Goal: Transaction & Acquisition: Obtain resource

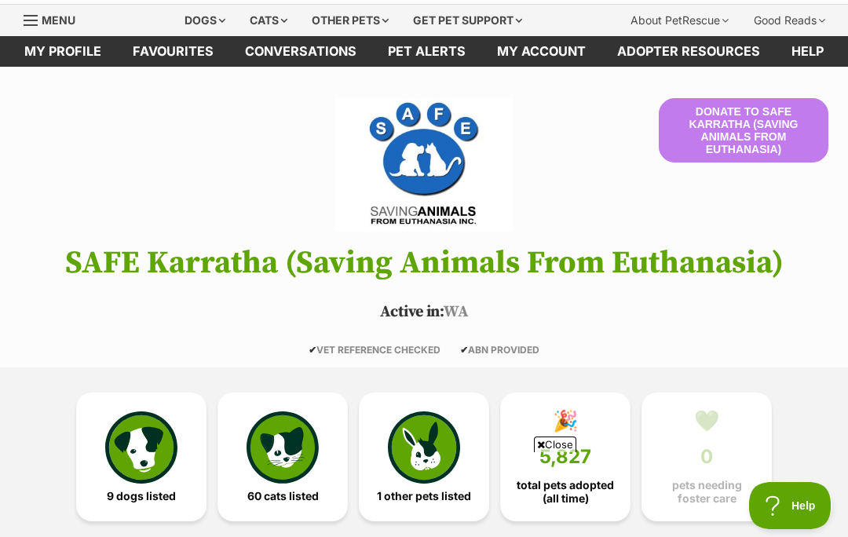
click at [149, 458] on img at bounding box center [141, 447] width 72 height 72
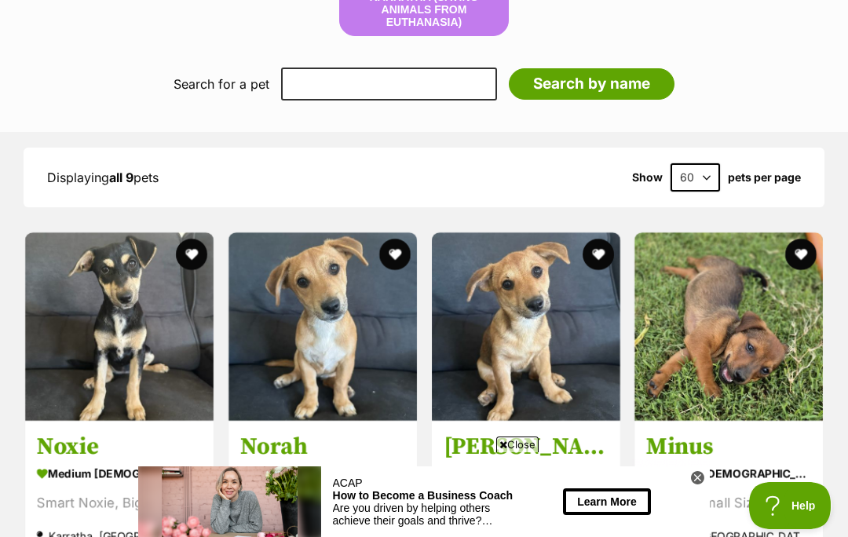
scroll to position [1338, 0]
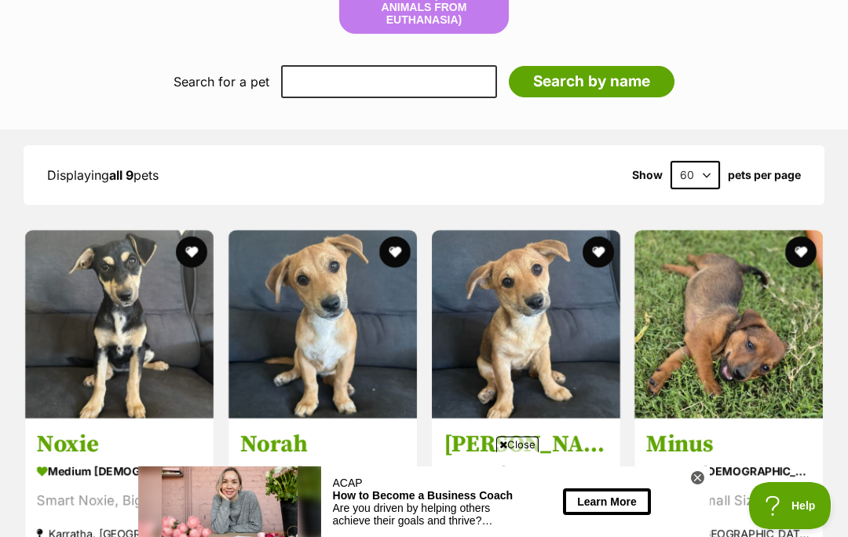
click at [521, 452] on span "Close" at bounding box center [517, 444] width 42 height 16
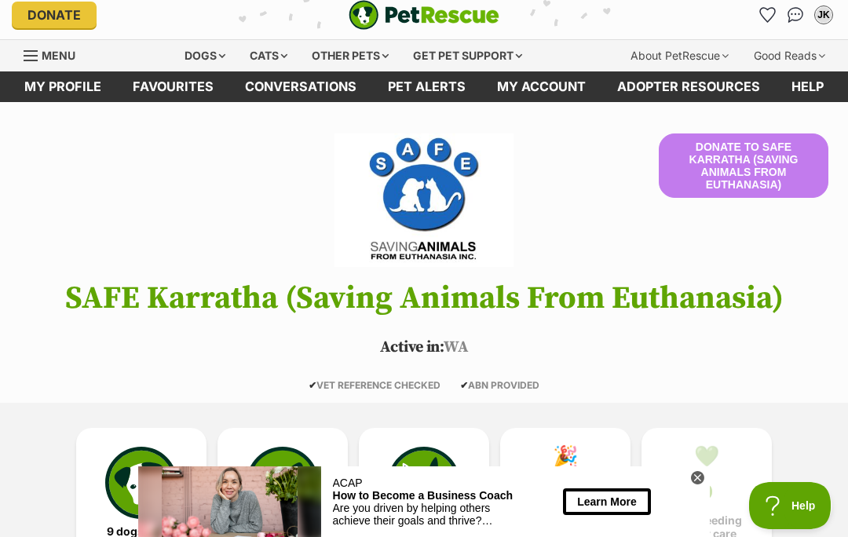
scroll to position [0, 0]
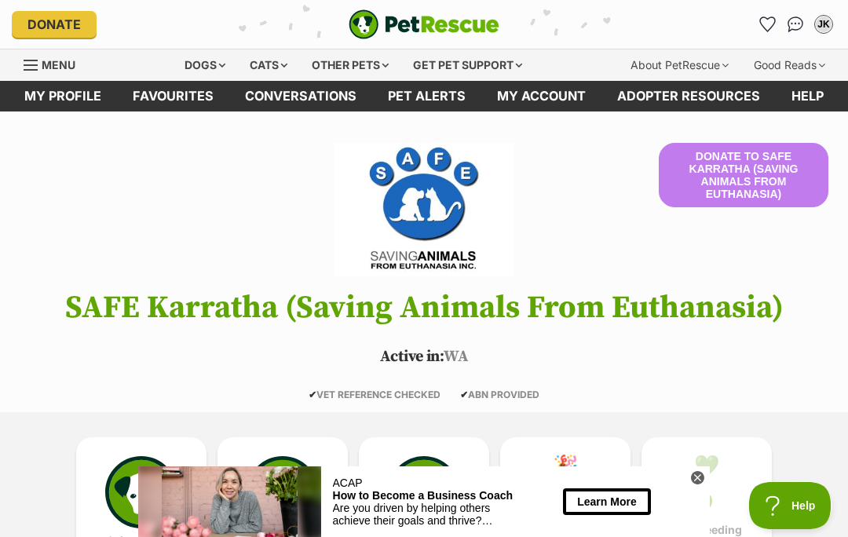
click at [198, 64] on div "Dogs" at bounding box center [204, 64] width 63 height 31
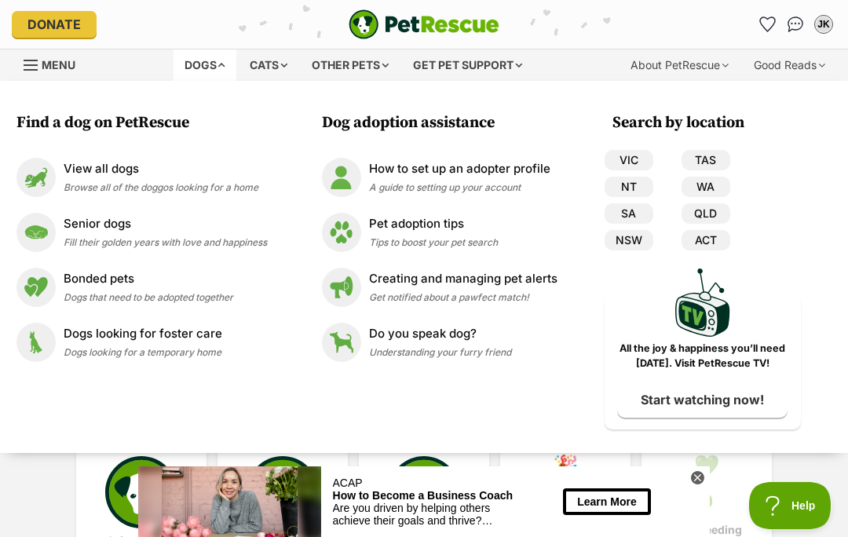
click at [46, 232] on img at bounding box center [35, 232] width 39 height 39
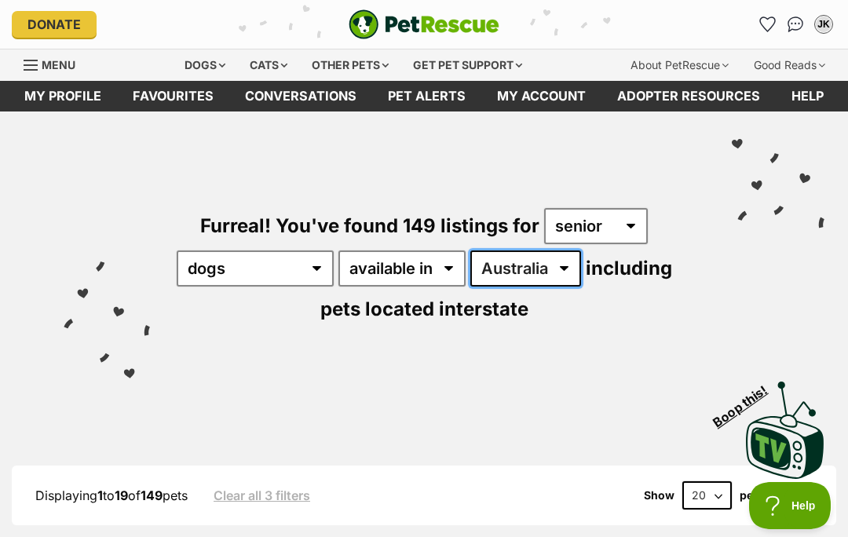
click at [581, 268] on select "[GEOGRAPHIC_DATA] [GEOGRAPHIC_DATA] [GEOGRAPHIC_DATA] [GEOGRAPHIC_DATA] [GEOGRA…" at bounding box center [525, 268] width 111 height 36
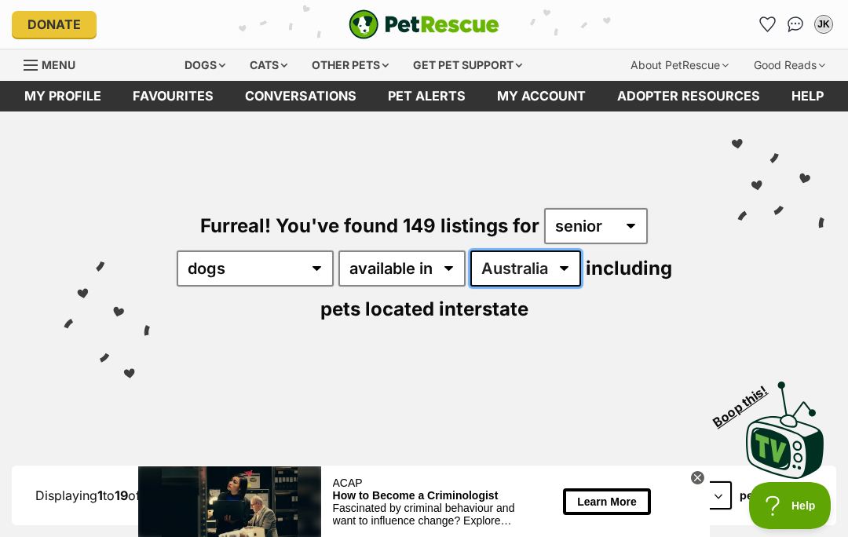
select select "WA"
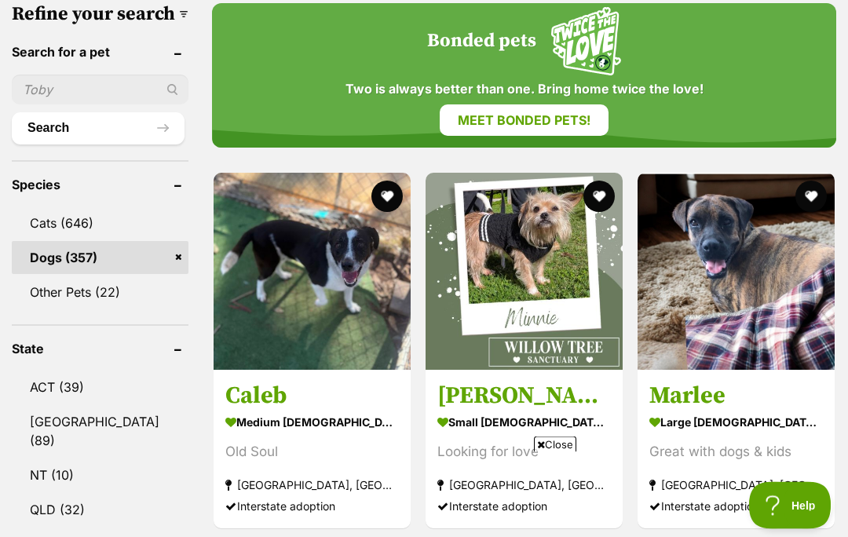
scroll to position [545, 0]
click at [563, 452] on span "Close" at bounding box center [555, 444] width 42 height 16
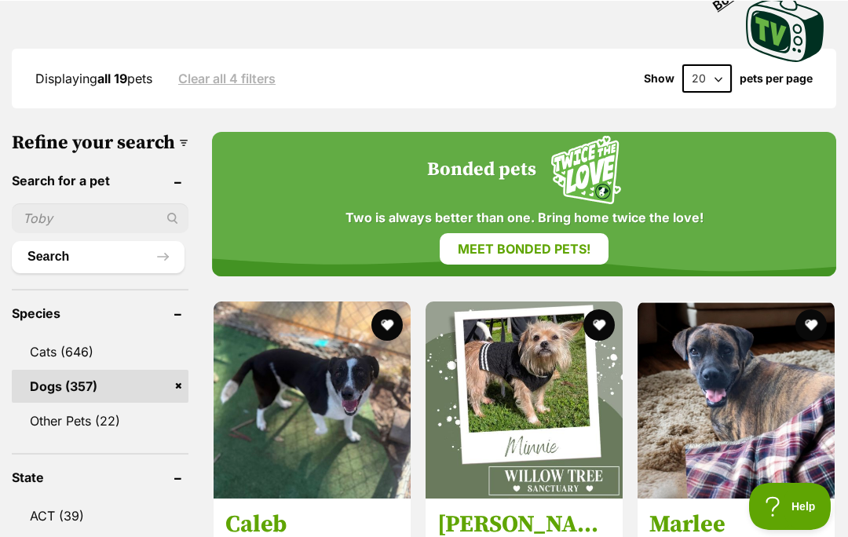
scroll to position [417, 0]
click at [521, 431] on img at bounding box center [523, 399] width 197 height 197
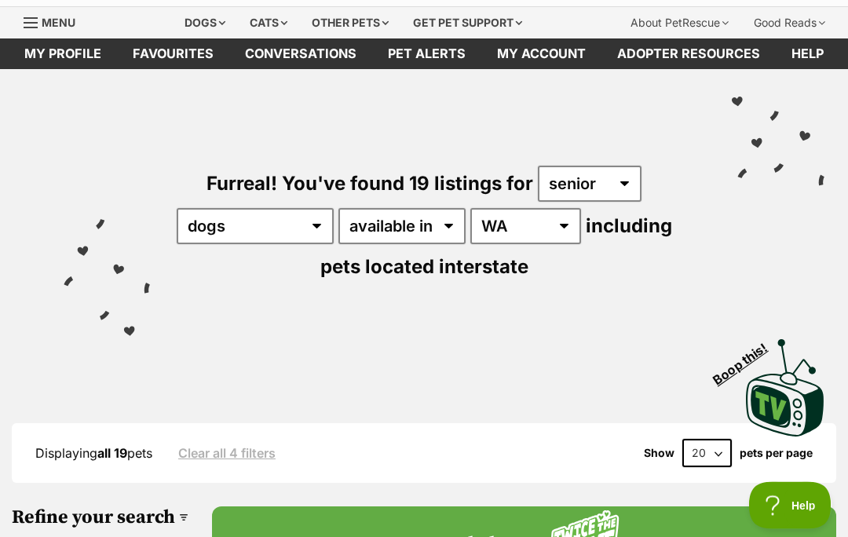
scroll to position [0, 0]
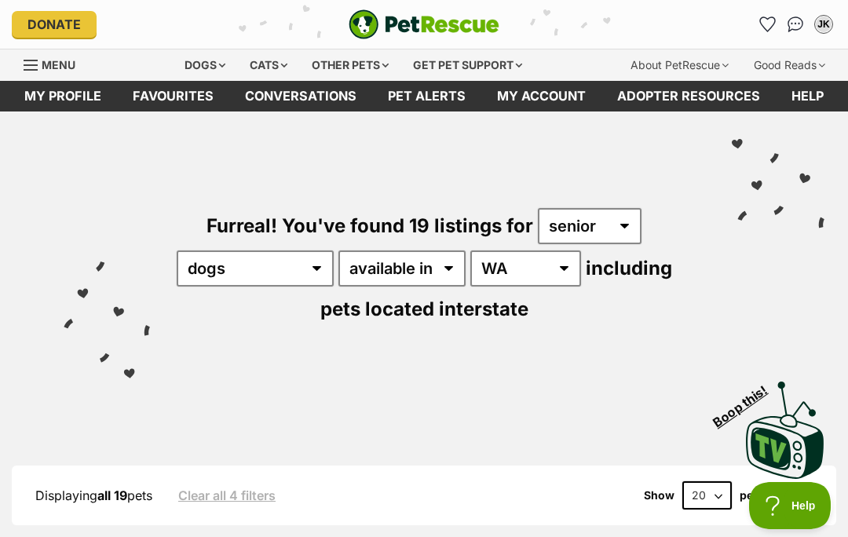
click at [198, 53] on div "Dogs" at bounding box center [204, 64] width 63 height 31
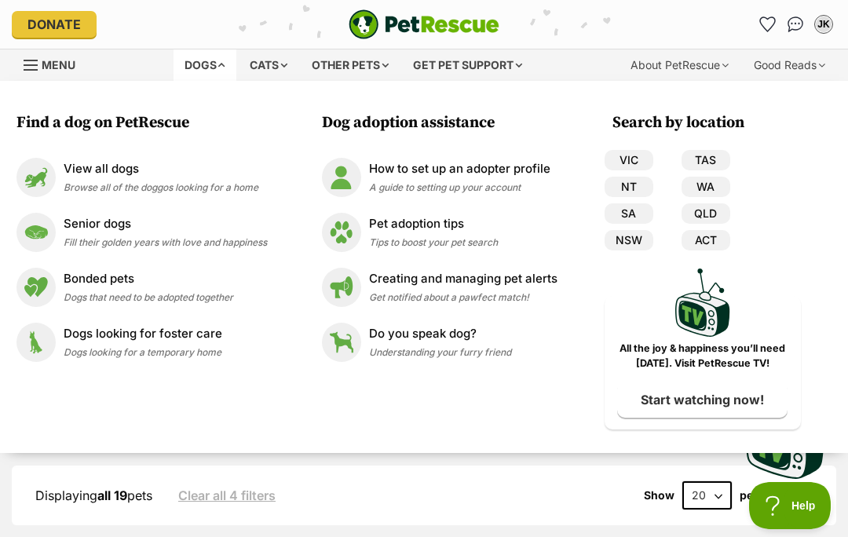
click at [42, 182] on img at bounding box center [35, 177] width 39 height 39
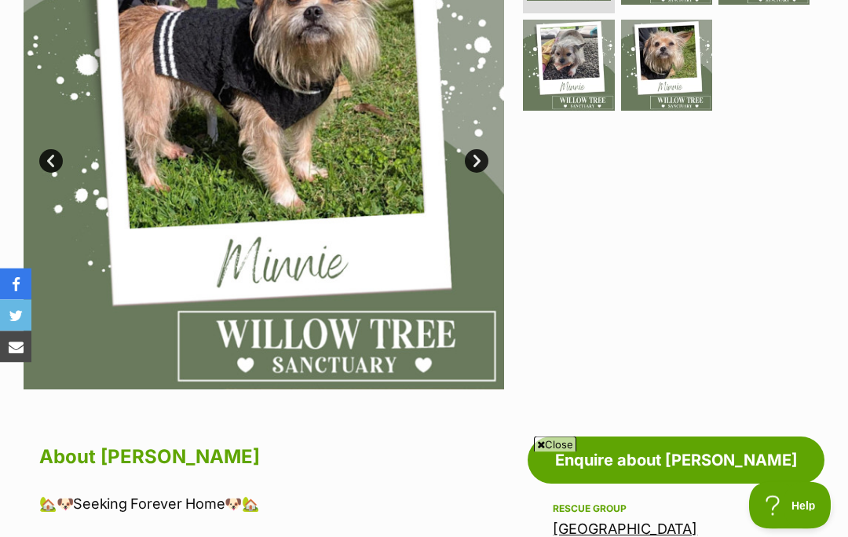
click at [563, 452] on span "Close" at bounding box center [555, 444] width 42 height 16
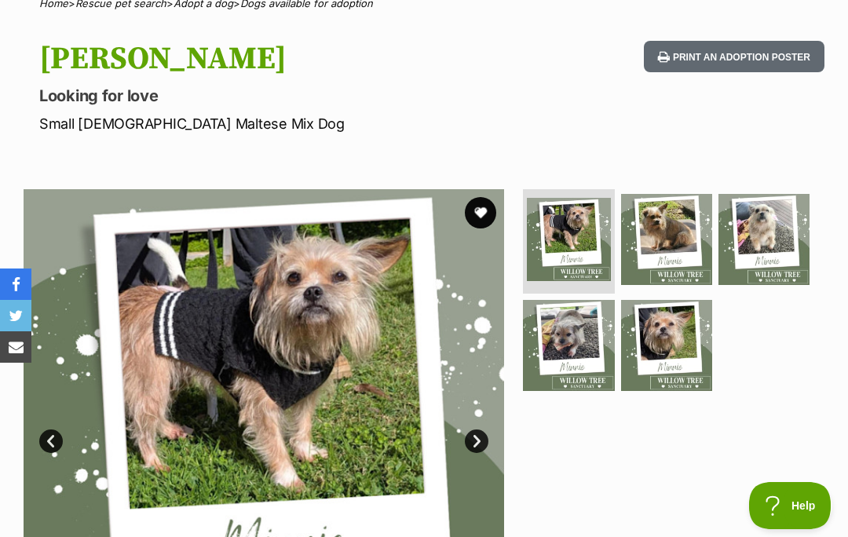
click at [616, 508] on div at bounding box center [672, 429] width 304 height 480
click at [486, 437] on link "Next" at bounding box center [477, 441] width 24 height 24
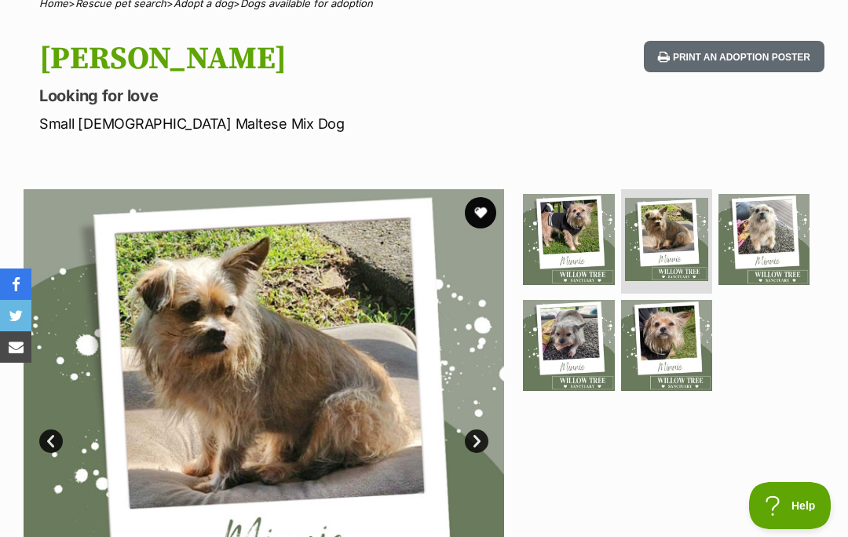
click at [485, 437] on link "Next" at bounding box center [477, 441] width 24 height 24
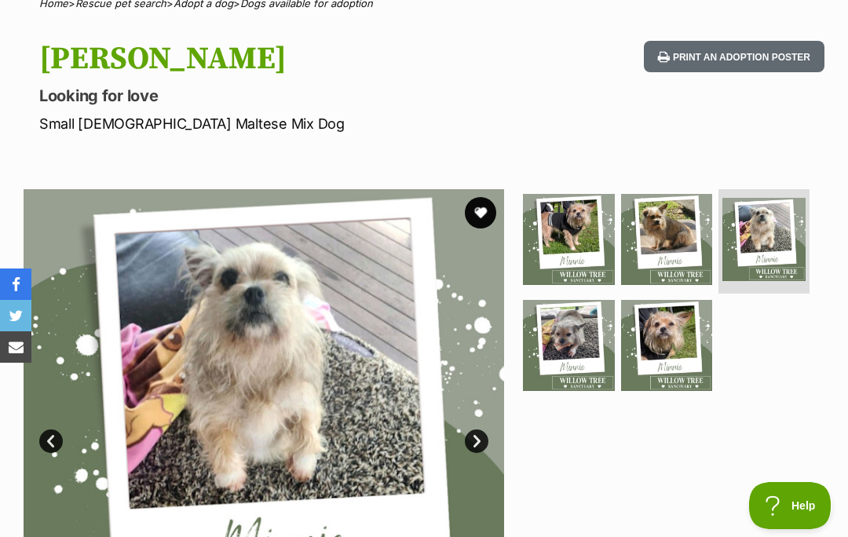
click at [476, 441] on link "Next" at bounding box center [477, 441] width 24 height 24
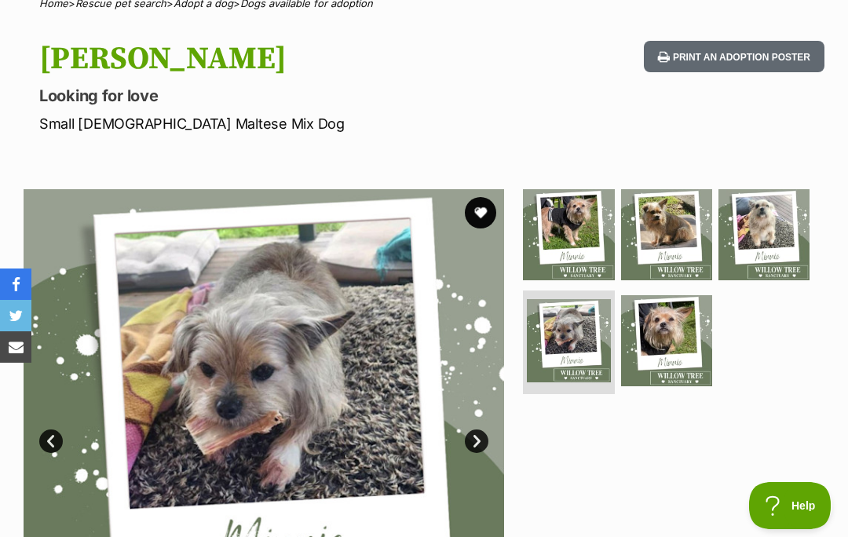
click at [476, 435] on link "Next" at bounding box center [477, 441] width 24 height 24
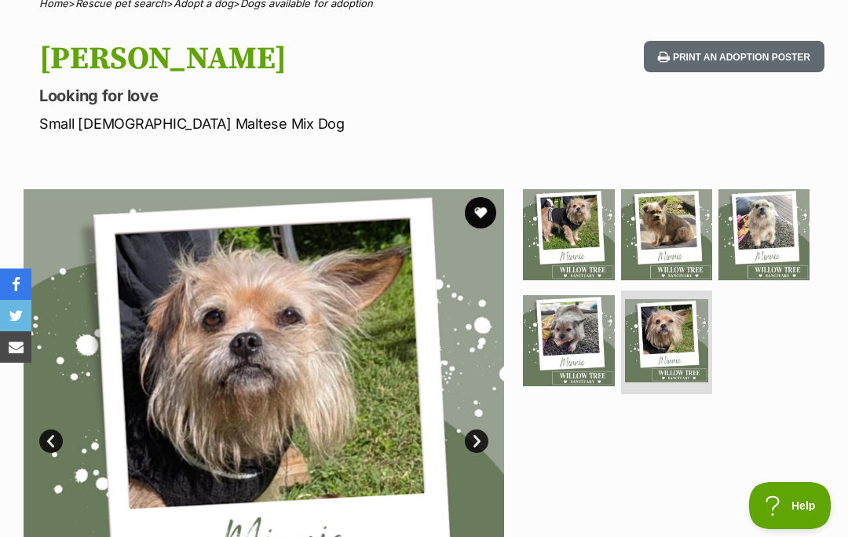
click at [476, 429] on link "Next" at bounding box center [477, 441] width 24 height 24
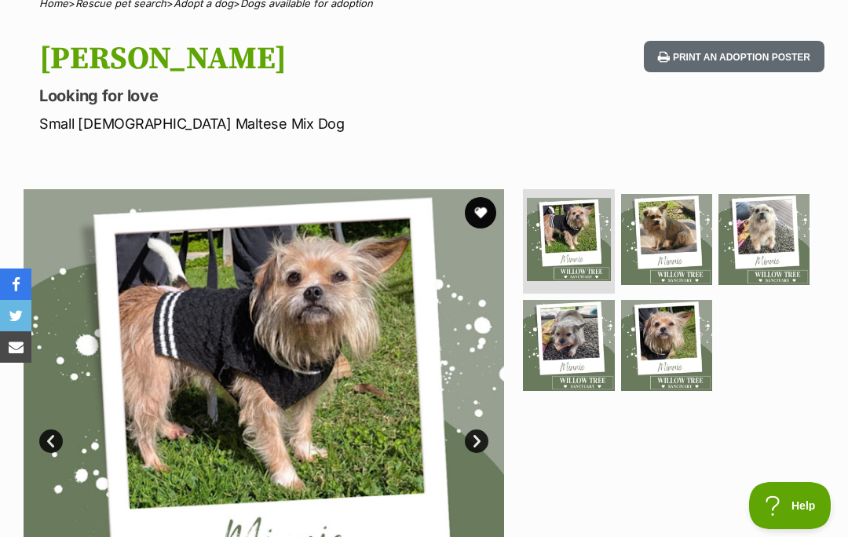
click at [476, 437] on link "Next" at bounding box center [477, 441] width 24 height 24
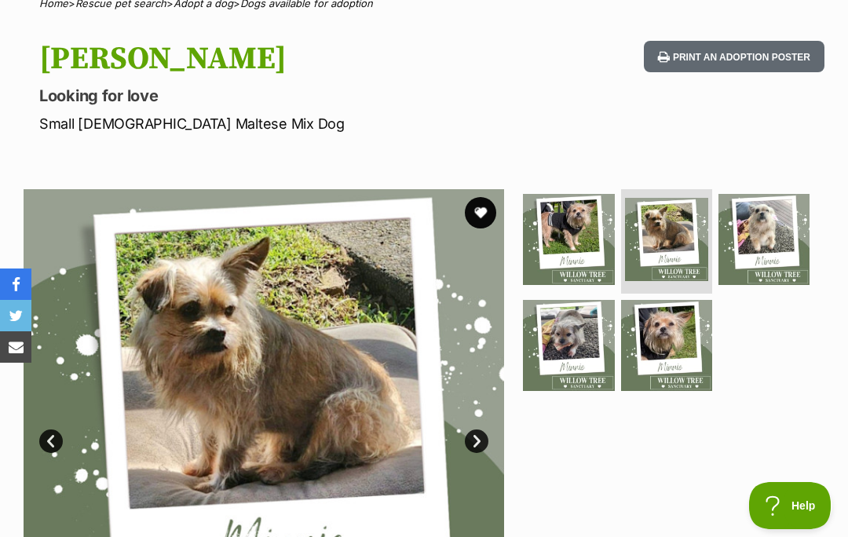
click at [480, 436] on link "Next" at bounding box center [477, 441] width 24 height 24
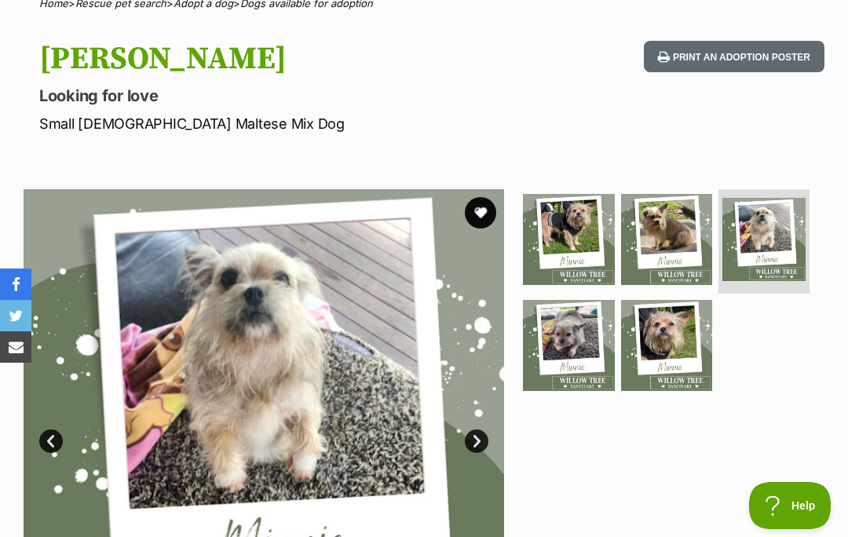
click at [475, 436] on link "Next" at bounding box center [477, 441] width 24 height 24
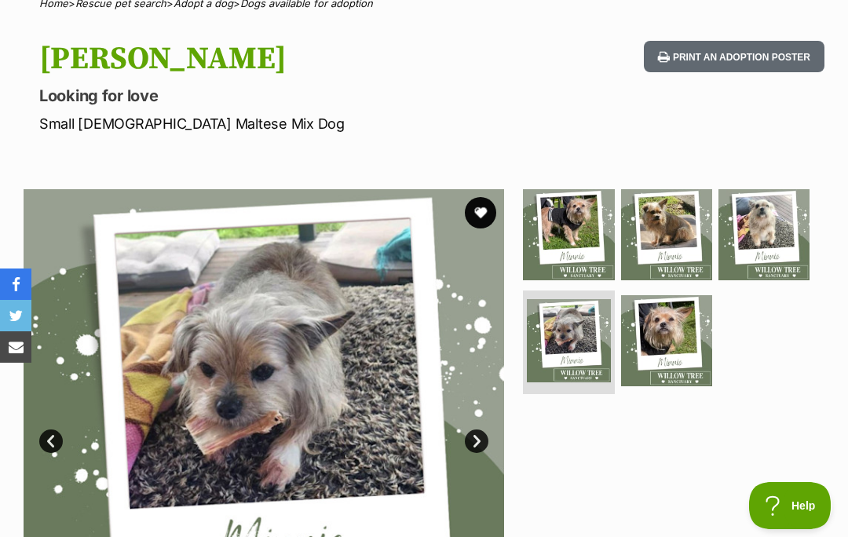
click at [478, 435] on link "Next" at bounding box center [477, 441] width 24 height 24
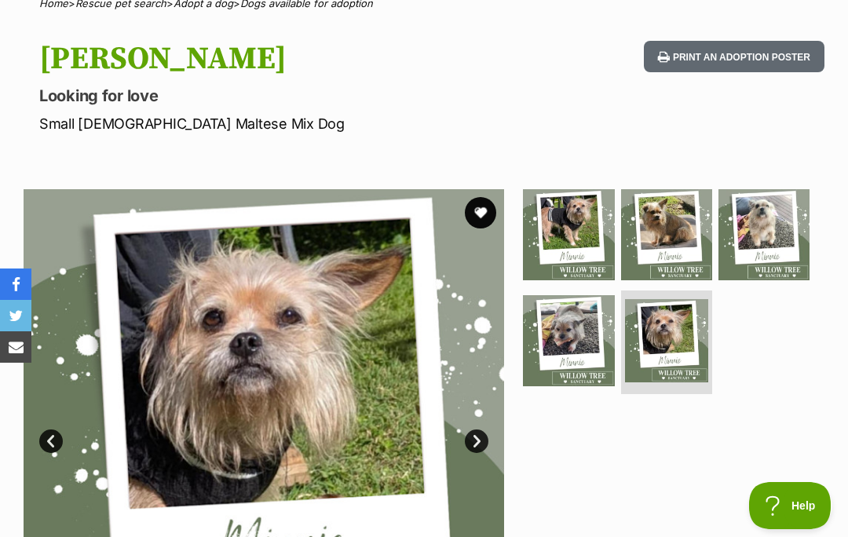
click at [487, 437] on link "Next" at bounding box center [477, 441] width 24 height 24
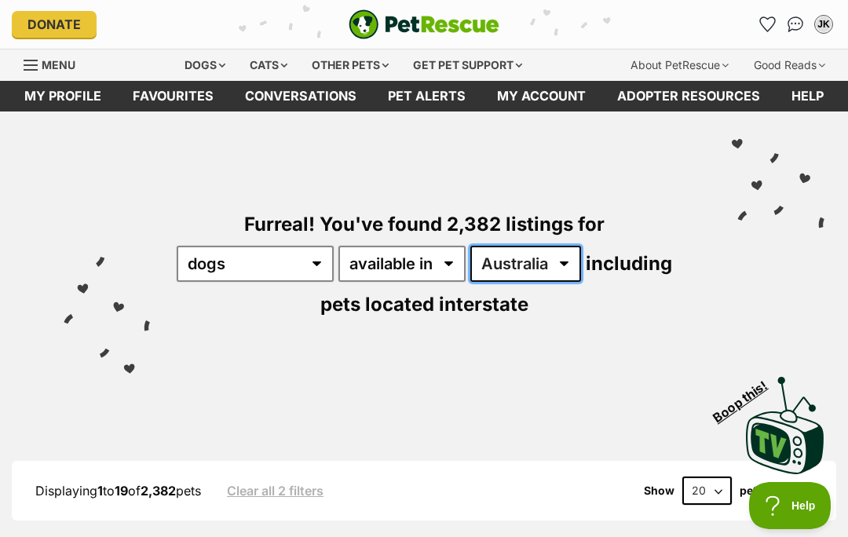
click at [581, 275] on select "[GEOGRAPHIC_DATA] [GEOGRAPHIC_DATA] [GEOGRAPHIC_DATA] [GEOGRAPHIC_DATA] [GEOGRA…" at bounding box center [525, 264] width 111 height 36
select select "WA"
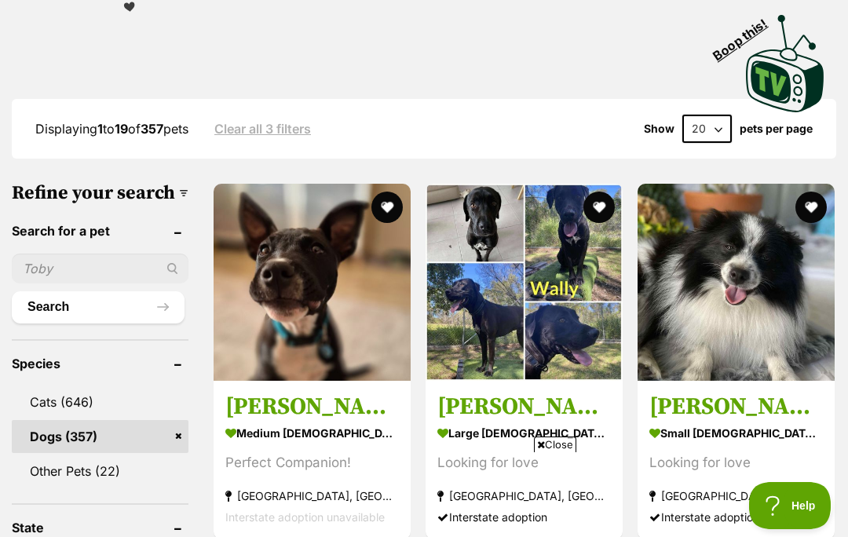
scroll to position [354, 0]
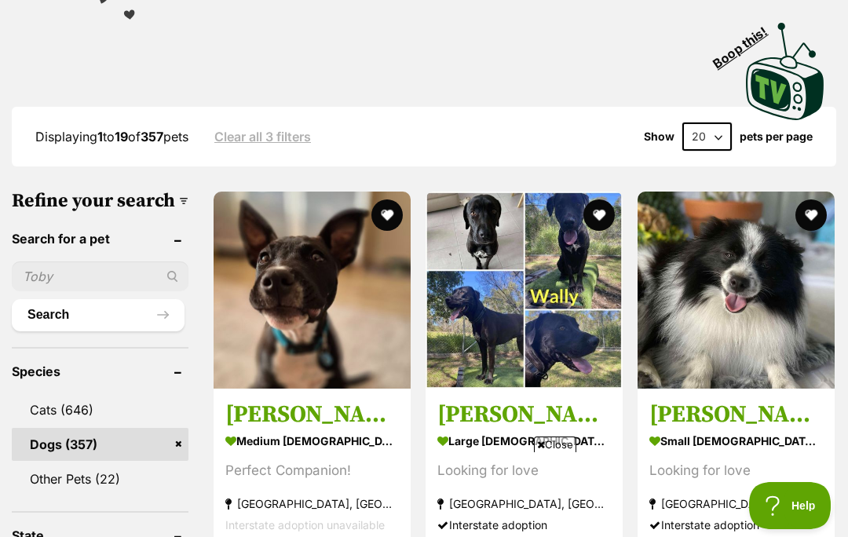
click at [560, 452] on span "Close" at bounding box center [555, 444] width 42 height 16
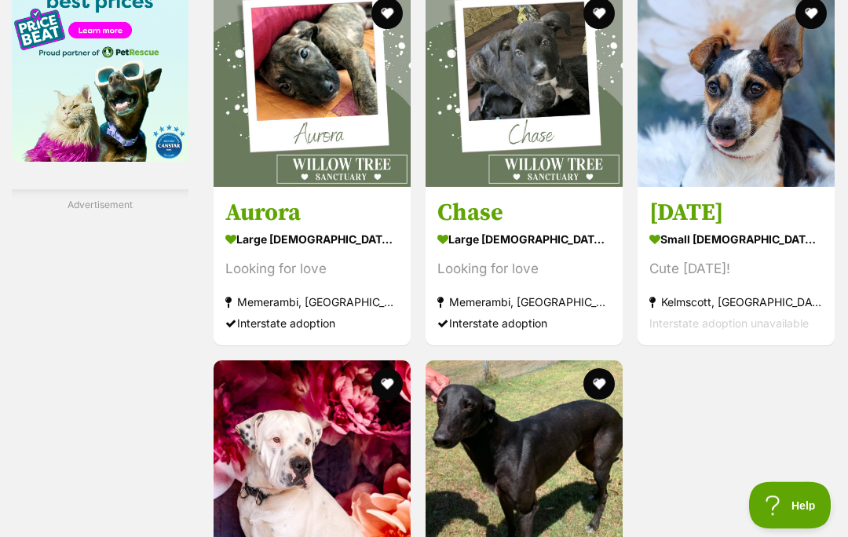
scroll to position [2696, 0]
click at [765, 187] on img at bounding box center [735, 88] width 197 height 197
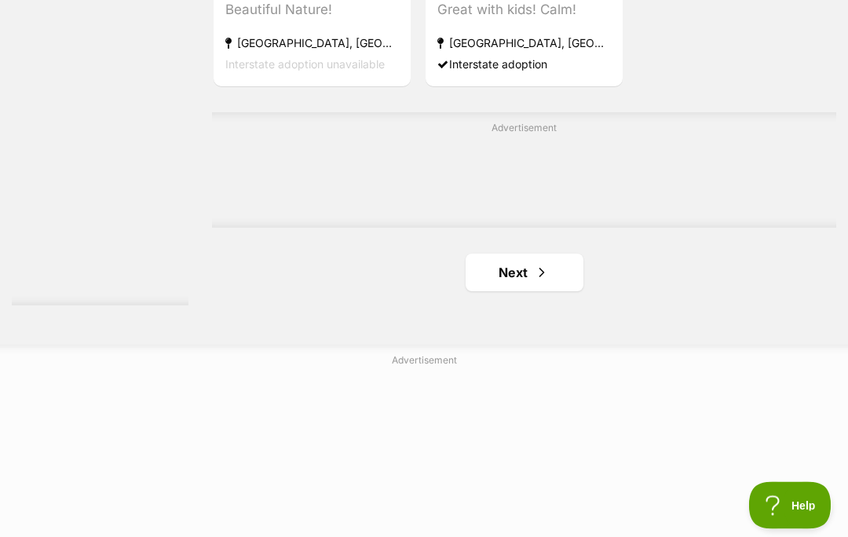
scroll to position [3326, 0]
click at [493, 291] on link "Next" at bounding box center [524, 272] width 118 height 38
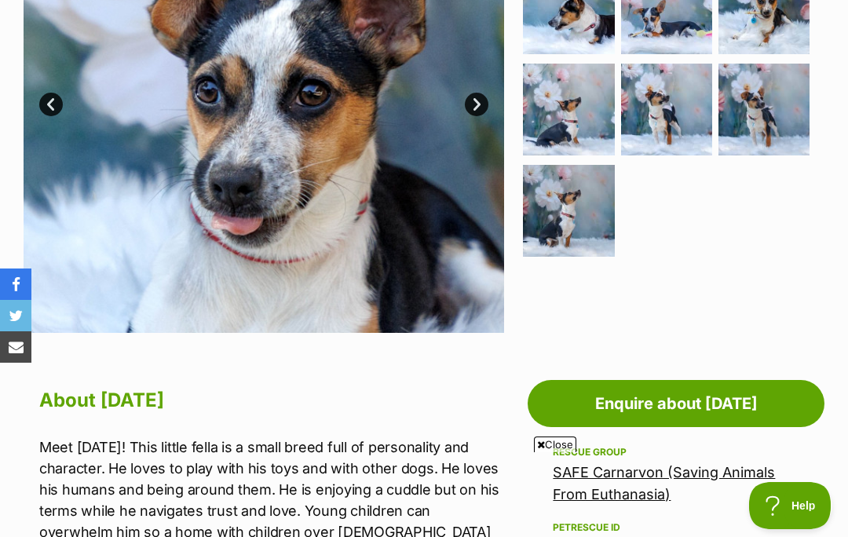
click at [552, 452] on span "Close" at bounding box center [555, 444] width 42 height 16
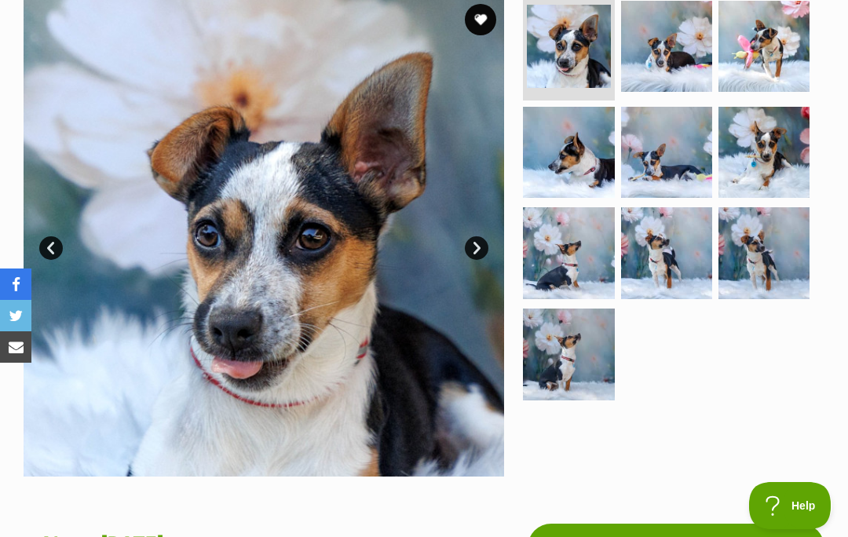
scroll to position [330, 0]
click at [479, 251] on link "Next" at bounding box center [477, 249] width 24 height 24
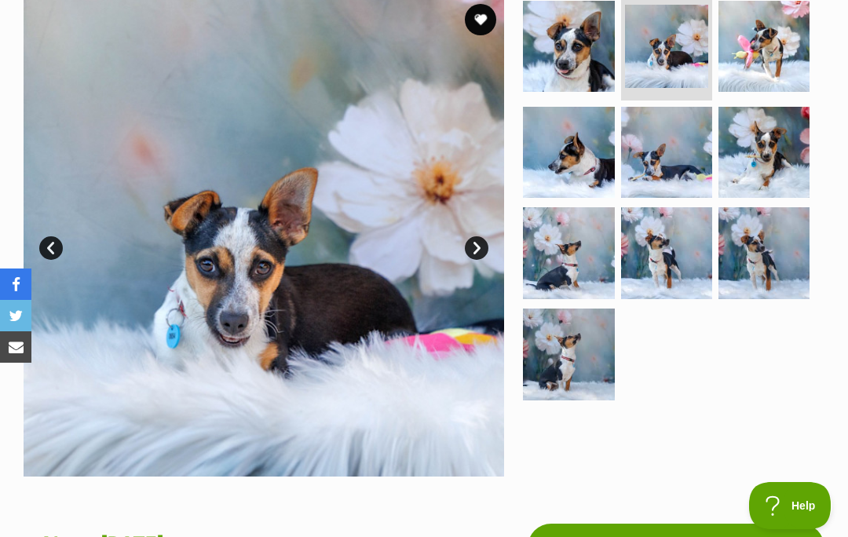
click at [478, 256] on link "Next" at bounding box center [477, 248] width 24 height 24
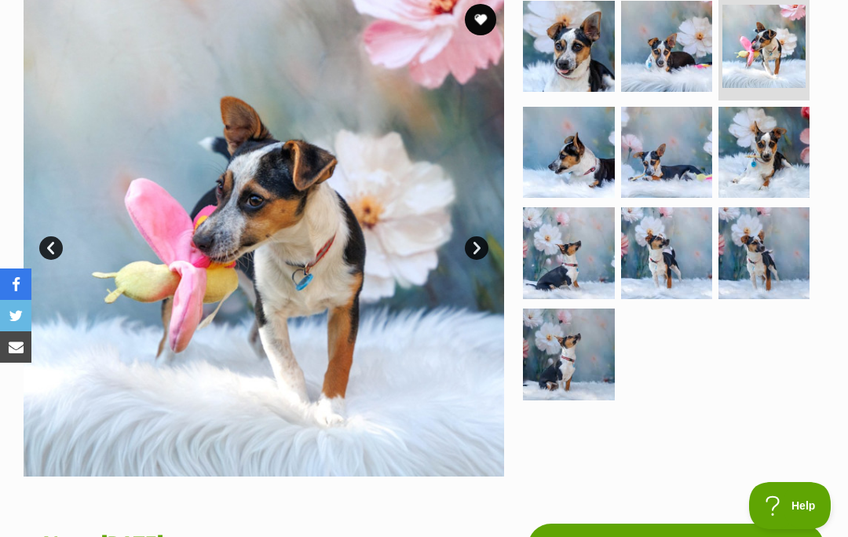
click at [479, 242] on link "Next" at bounding box center [477, 248] width 24 height 24
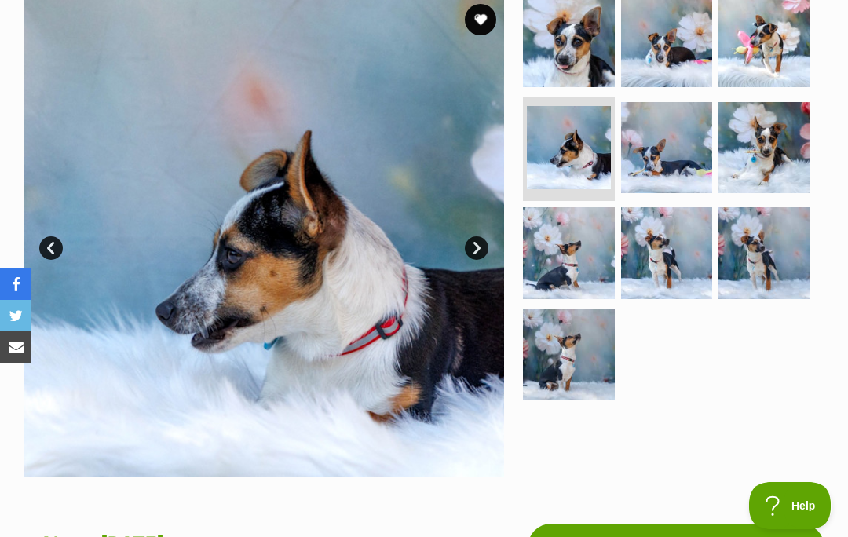
click at [477, 246] on link "Next" at bounding box center [477, 248] width 24 height 24
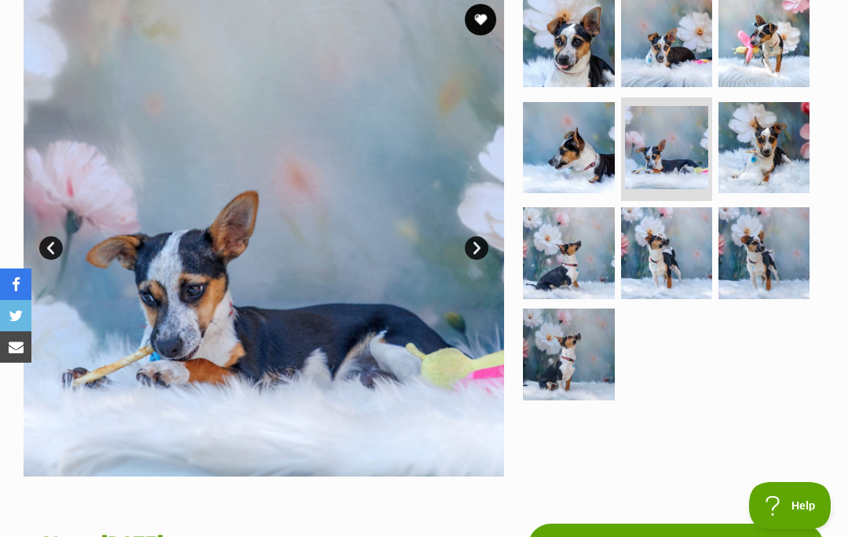
click at [482, 252] on link "Next" at bounding box center [477, 248] width 24 height 24
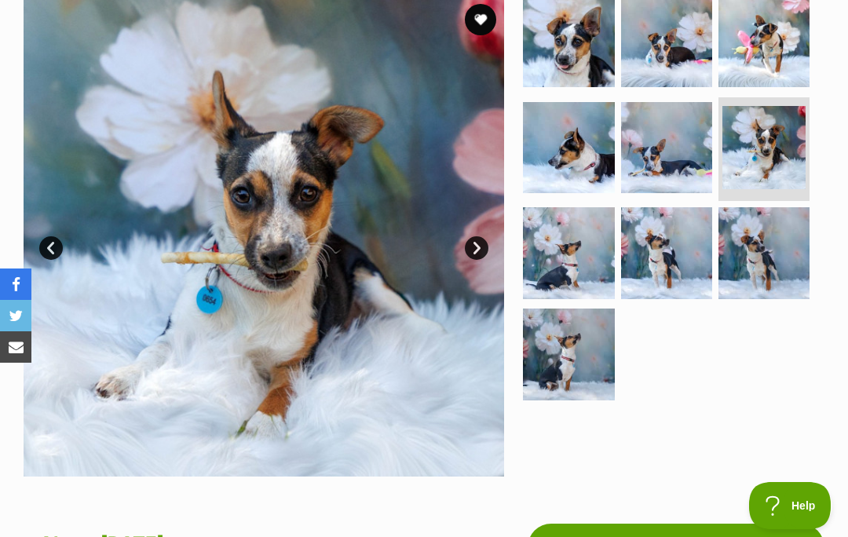
click at [482, 246] on link "Next" at bounding box center [477, 248] width 24 height 24
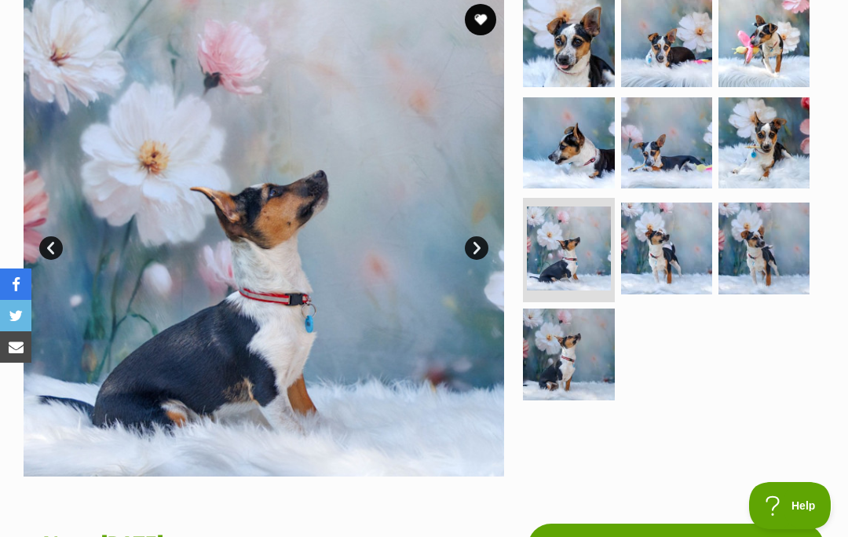
click at [54, 231] on img at bounding box center [264, 236] width 480 height 480
click at [62, 244] on link "Prev" at bounding box center [51, 248] width 24 height 24
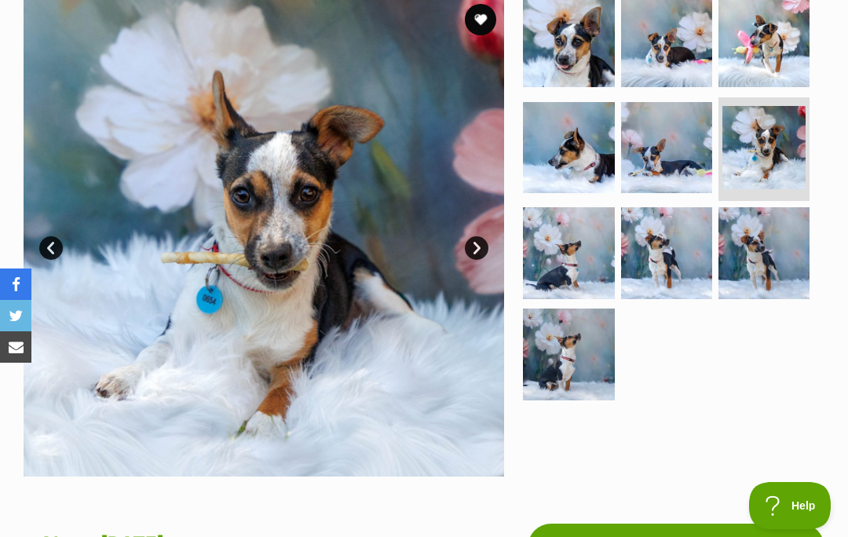
click at [475, 255] on link "Next" at bounding box center [477, 248] width 24 height 24
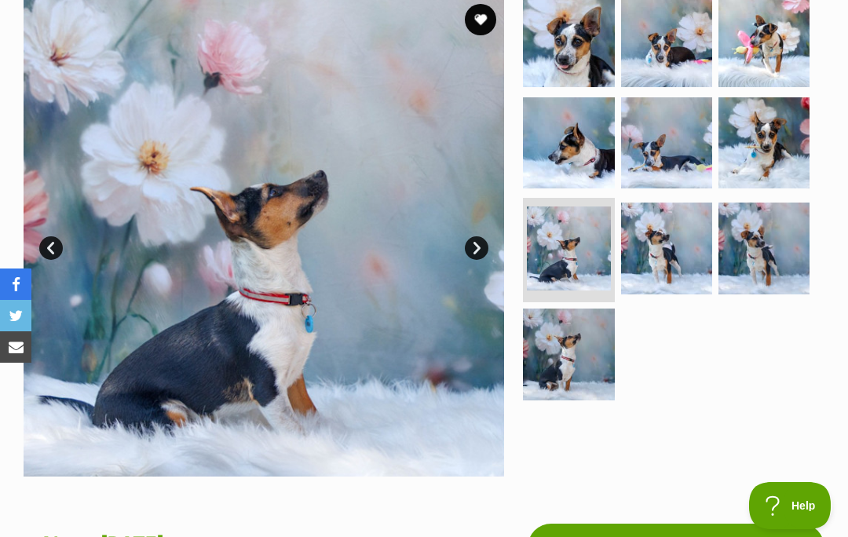
click at [483, 242] on link "Next" at bounding box center [477, 248] width 24 height 24
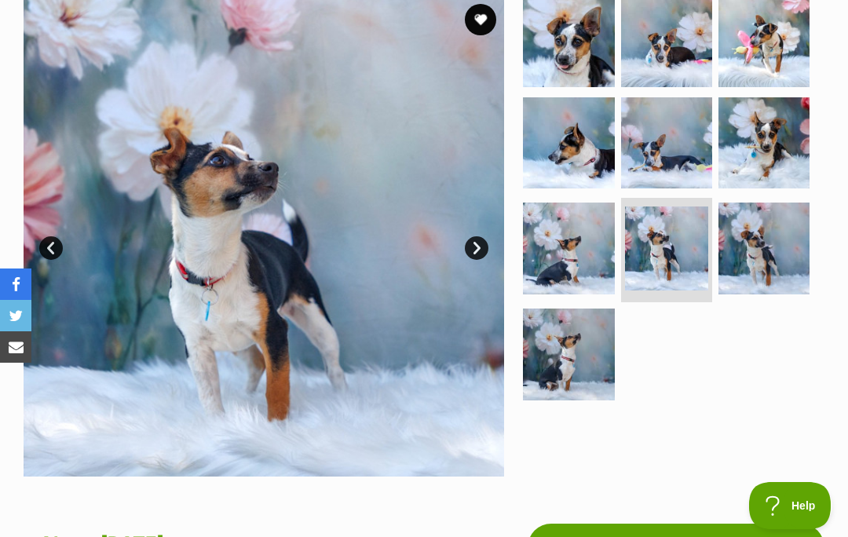
click at [487, 242] on link "Next" at bounding box center [477, 248] width 24 height 24
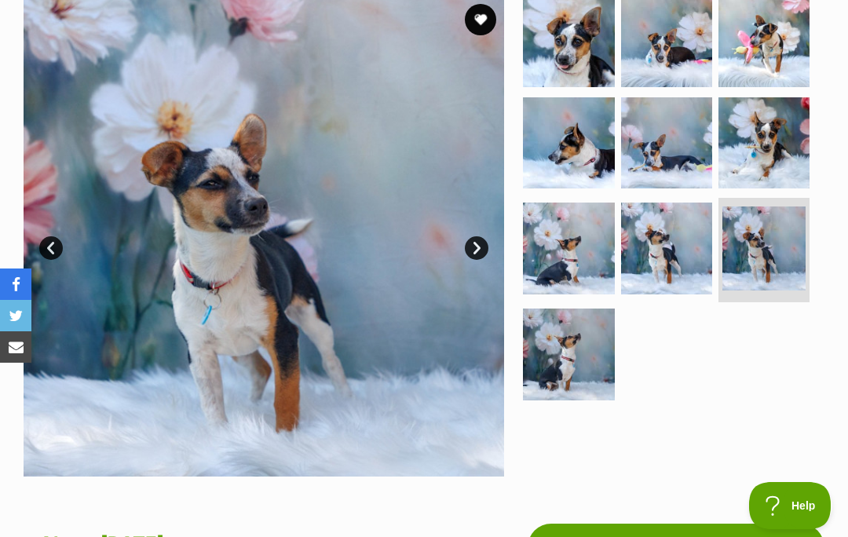
click at [478, 250] on link "Next" at bounding box center [477, 248] width 24 height 24
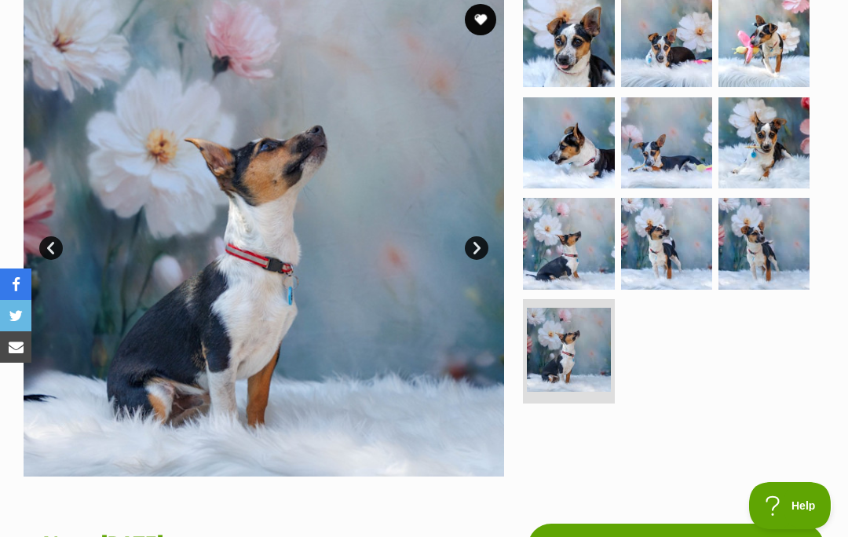
click at [479, 242] on link "Next" at bounding box center [477, 248] width 24 height 24
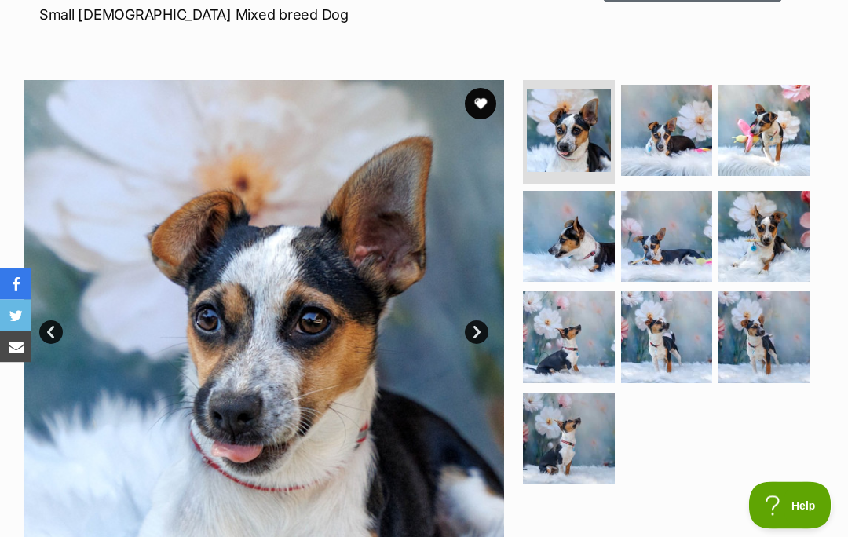
scroll to position [245, 0]
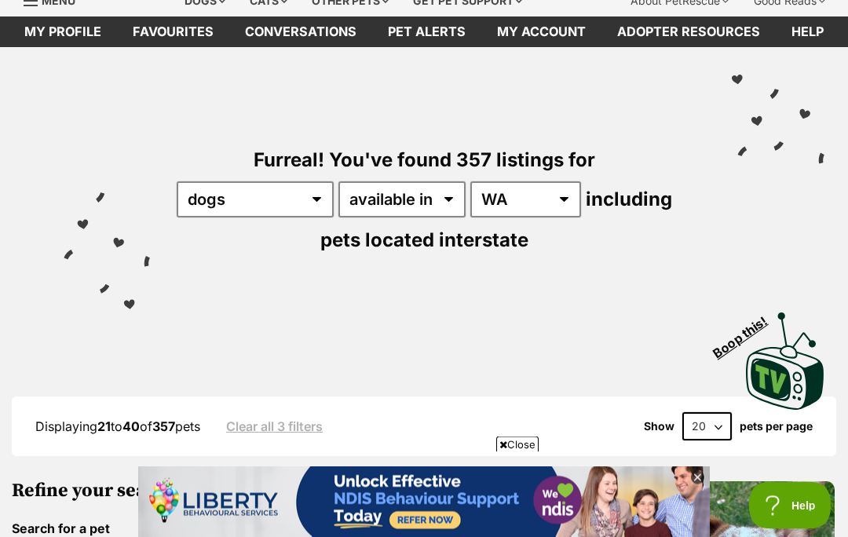
scroll to position [63, 0]
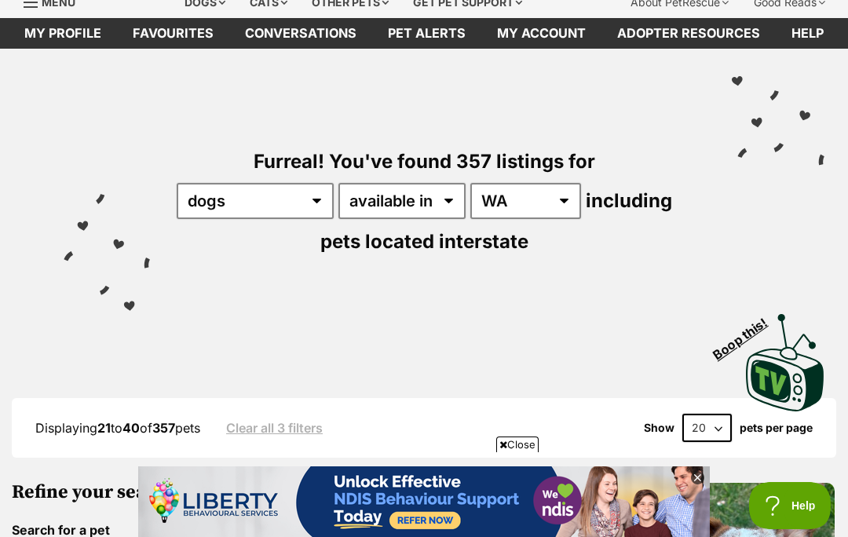
click at [716, 420] on select "20 40 60" at bounding box center [706, 428] width 49 height 28
select select "60"
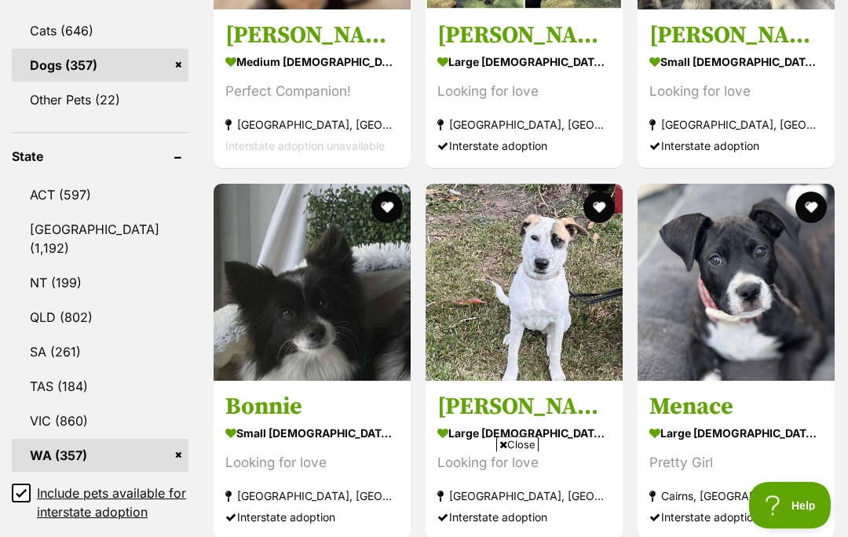
scroll to position [742, 0]
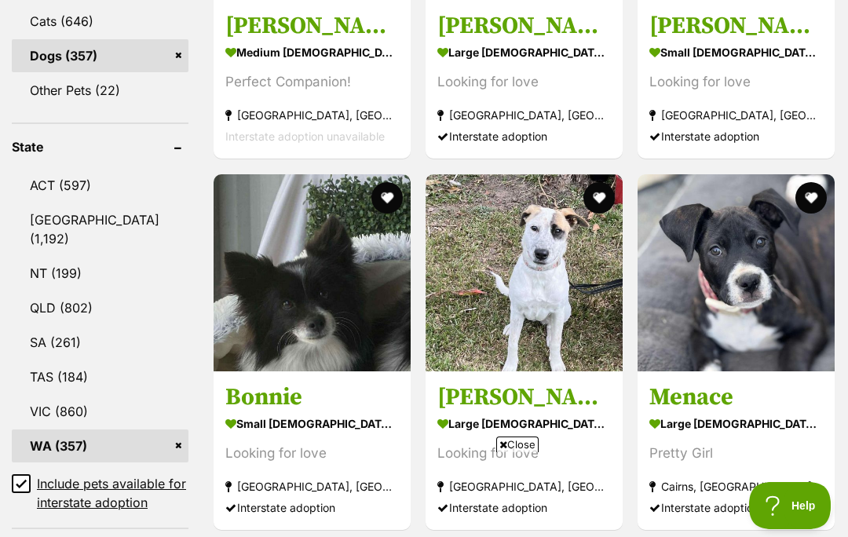
click at [525, 452] on span "Close" at bounding box center [517, 444] width 42 height 16
click at [523, 497] on strong "Thuringowa Central, QLD" at bounding box center [523, 486] width 173 height 21
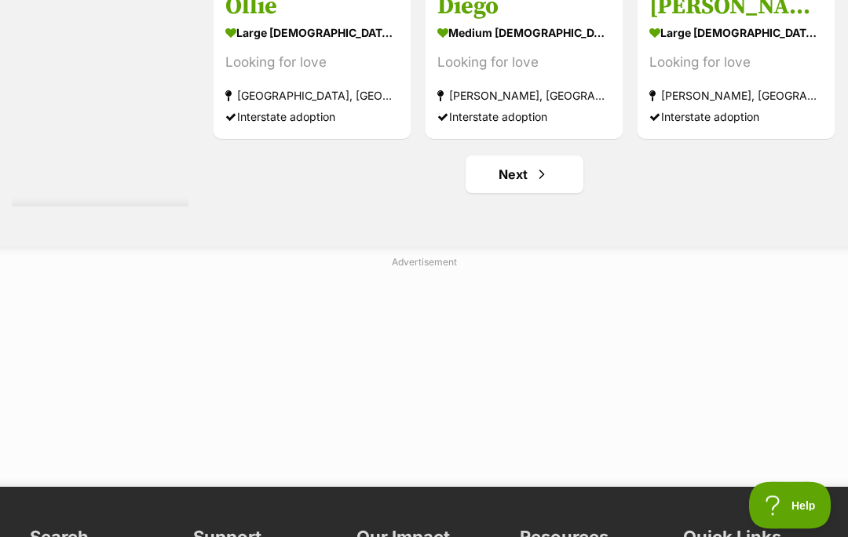
scroll to position [9147, 0]
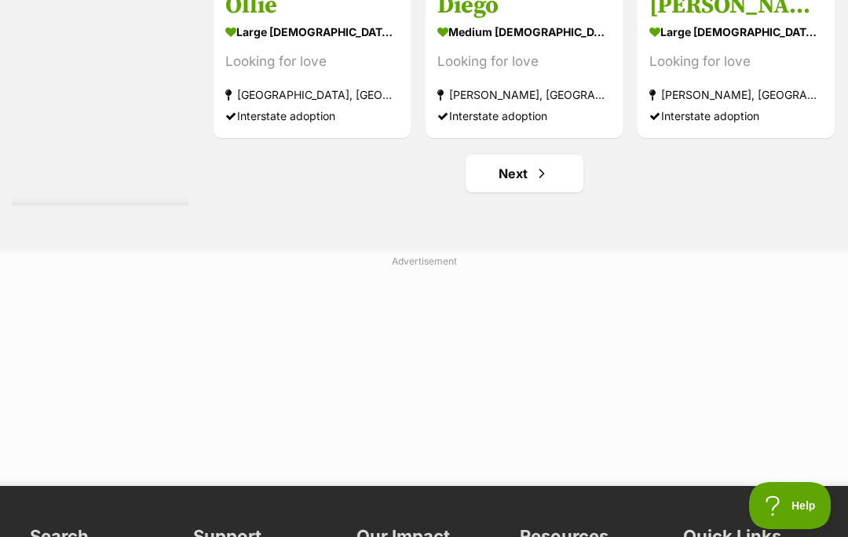
click at [505, 192] on link "Next" at bounding box center [524, 174] width 118 height 38
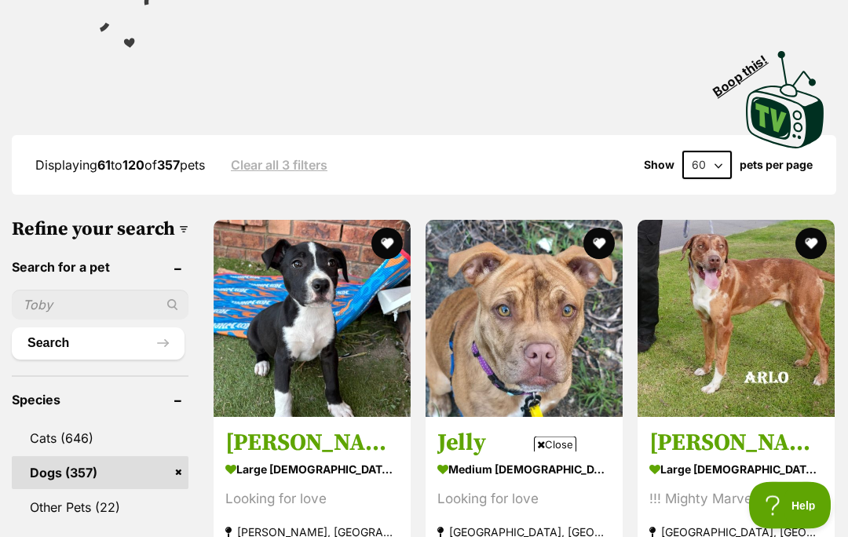
scroll to position [329, 0]
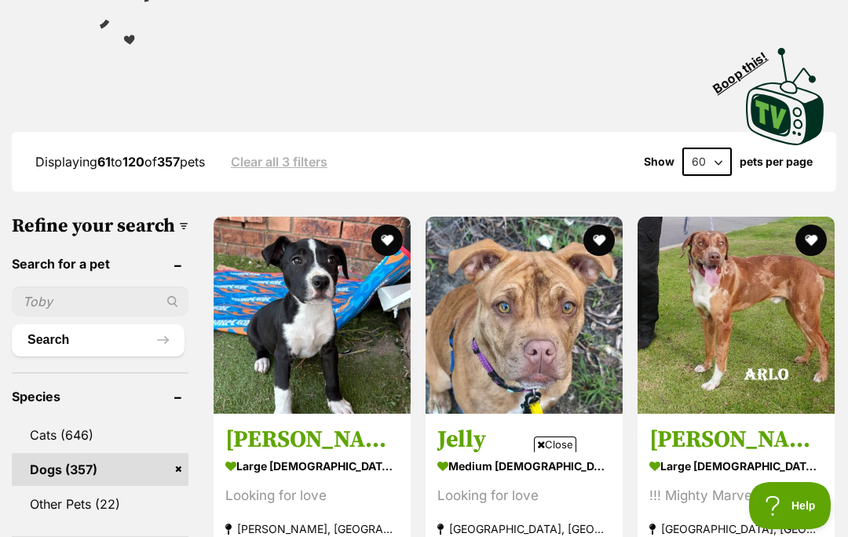
click at [560, 452] on span "Close" at bounding box center [555, 444] width 42 height 16
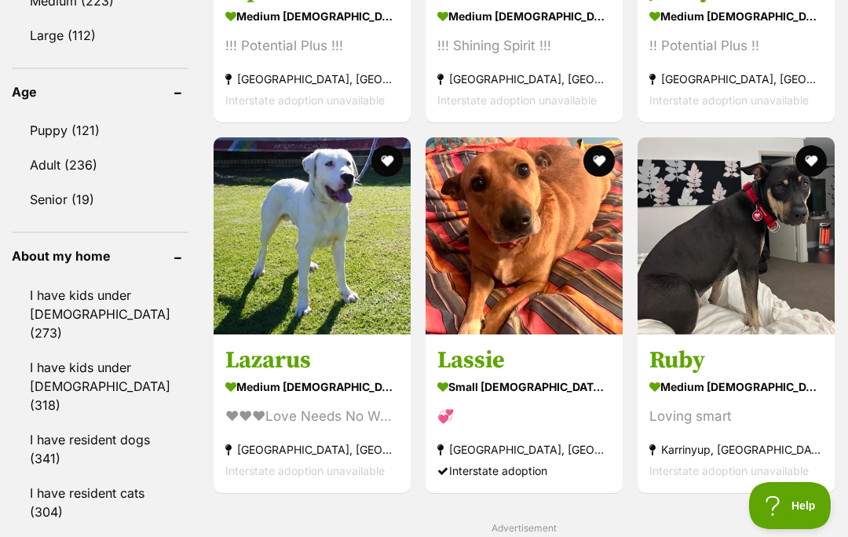
scroll to position [1670, 0]
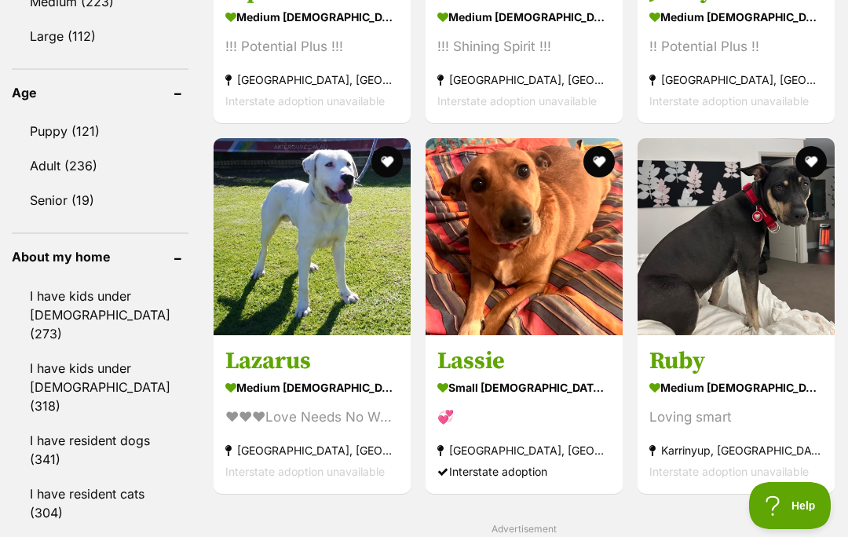
click at [538, 306] on img at bounding box center [523, 236] width 197 height 197
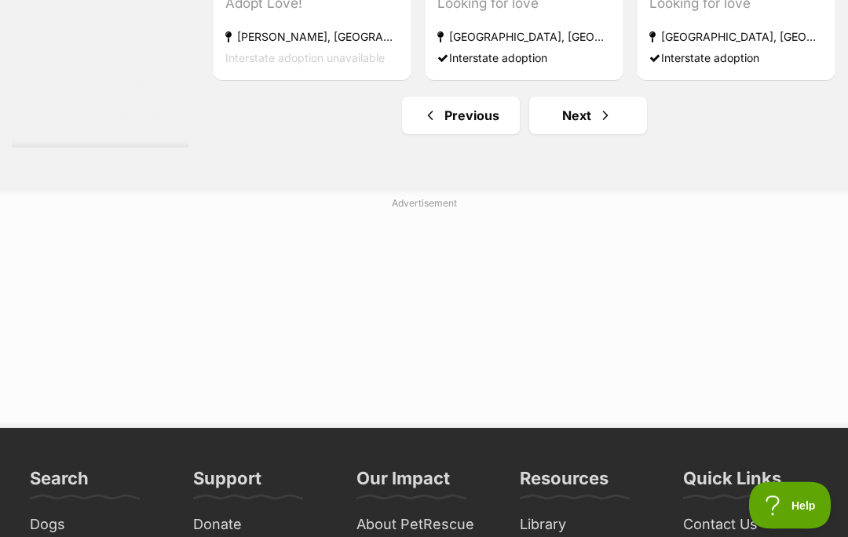
scroll to position [9205, 0]
click at [558, 134] on link "Next" at bounding box center [588, 116] width 118 height 38
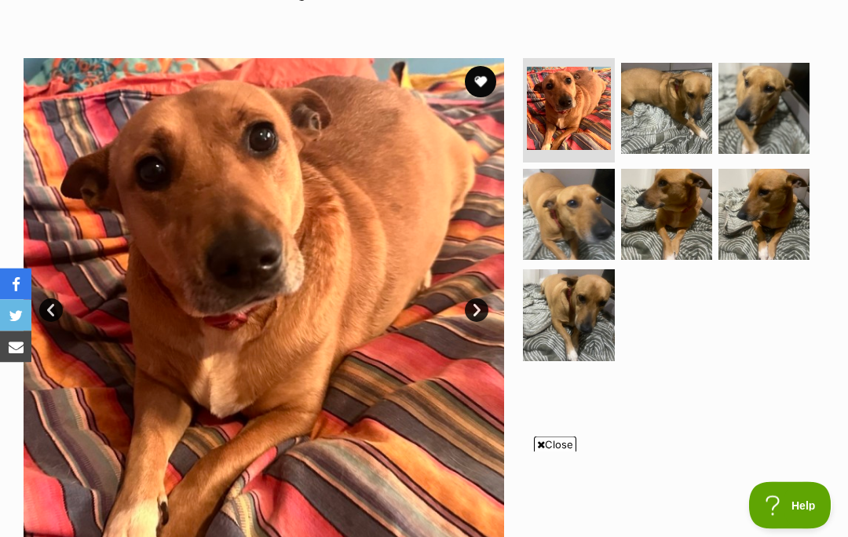
click at [567, 452] on span "Close" at bounding box center [555, 444] width 42 height 16
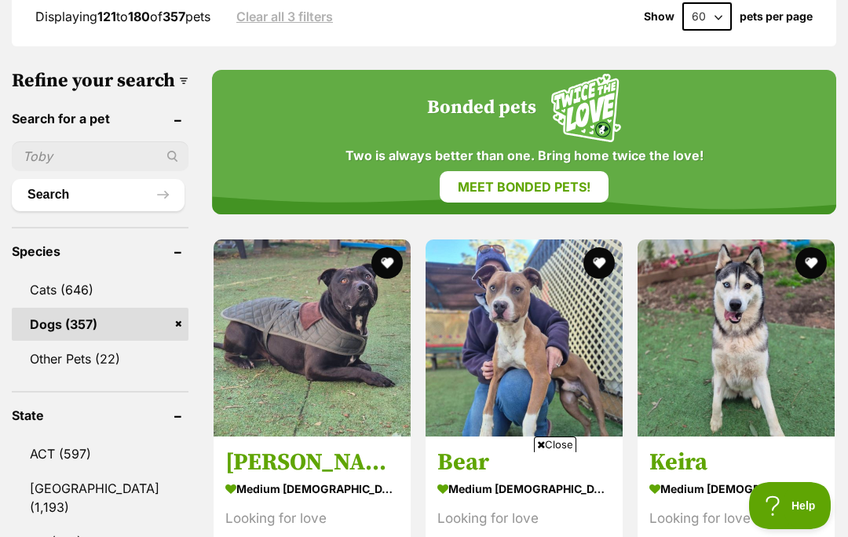
click at [556, 452] on span "Close" at bounding box center [555, 444] width 42 height 16
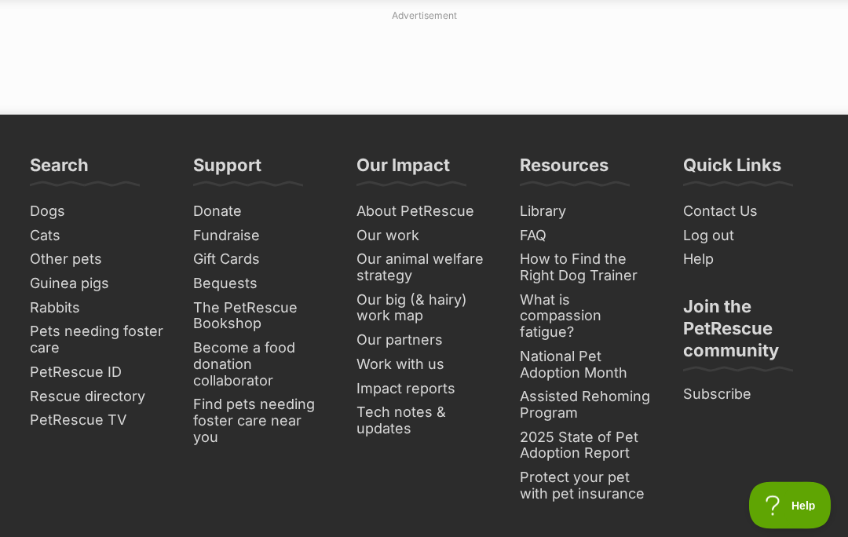
scroll to position [9555, 0]
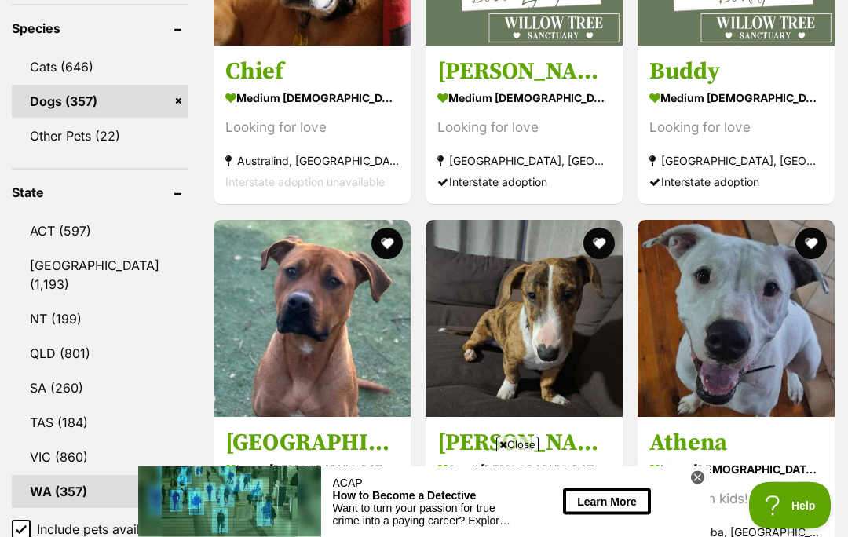
scroll to position [697, 0]
click at [532, 452] on span "Close" at bounding box center [517, 444] width 42 height 16
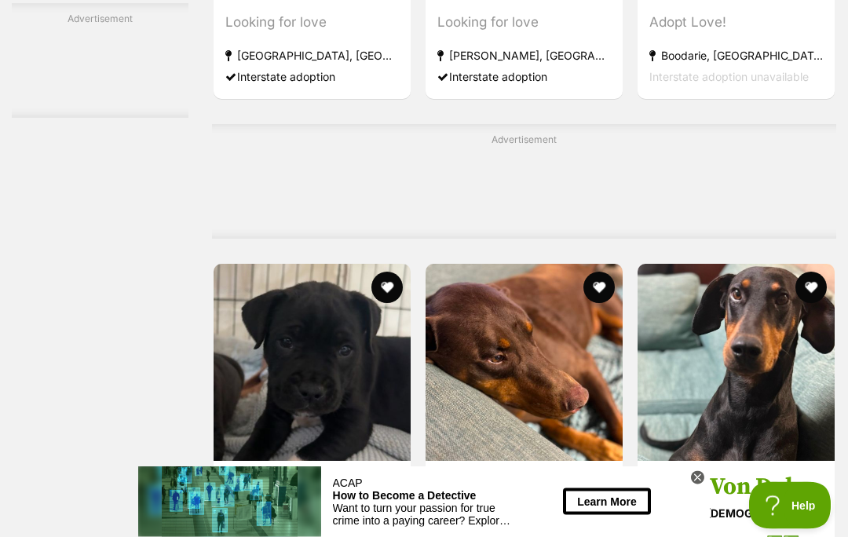
scroll to position [8290, 0]
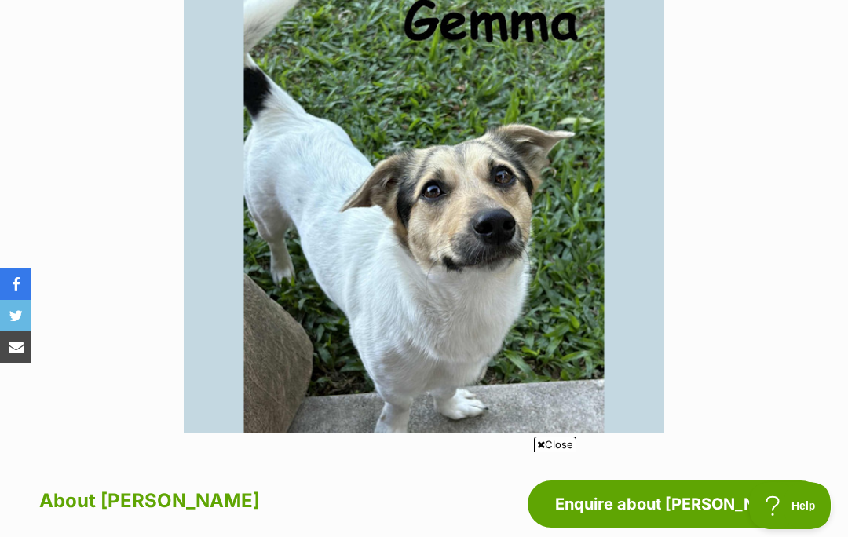
click at [553, 452] on span "Close" at bounding box center [555, 444] width 42 height 16
click at [558, 509] on link "Enquire about [PERSON_NAME]" at bounding box center [675, 503] width 297 height 47
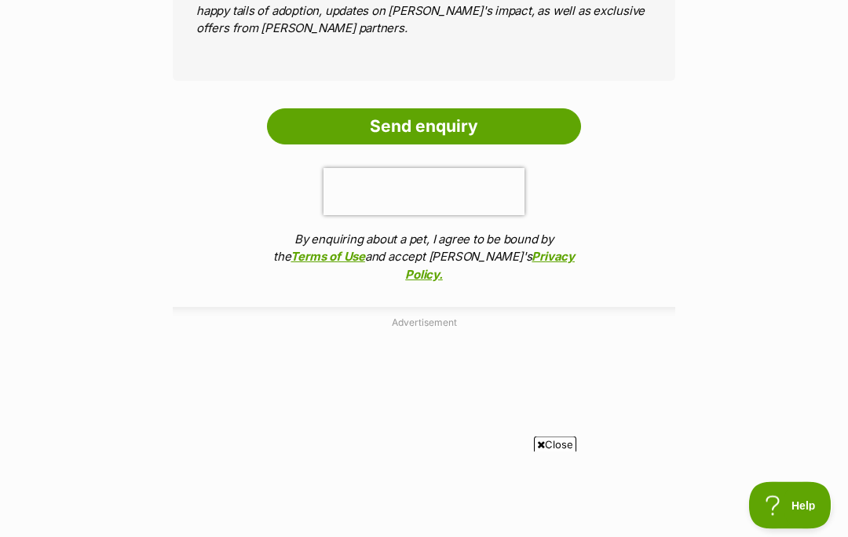
scroll to position [1402, 0]
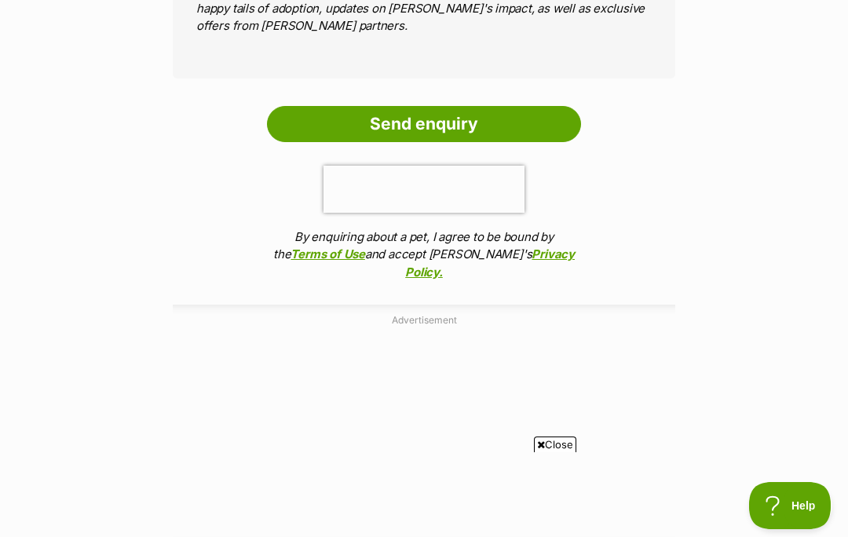
click at [553, 452] on span "Close" at bounding box center [555, 444] width 42 height 16
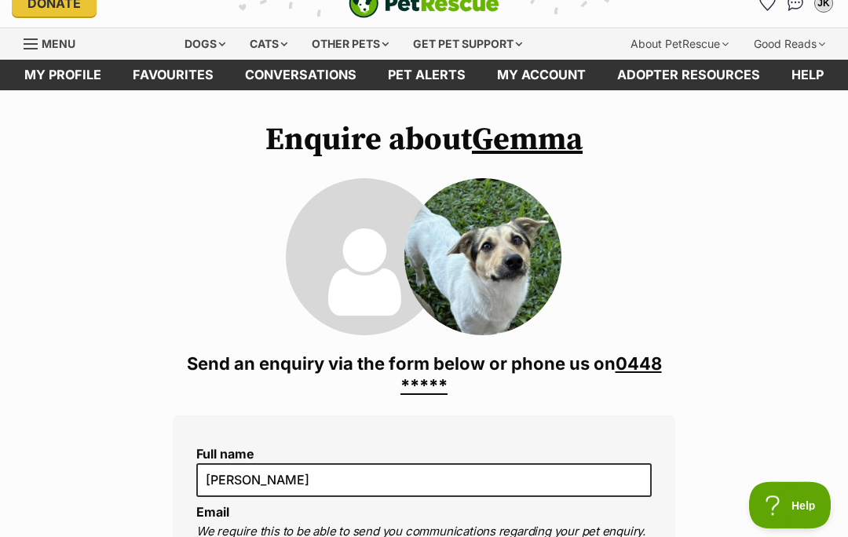
scroll to position [0, 0]
